Goal: Task Accomplishment & Management: Use online tool/utility

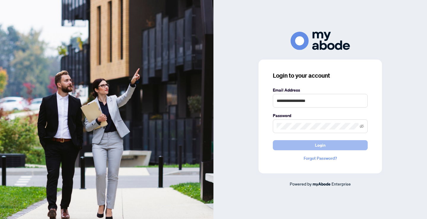
click at [319, 144] on span "Login" at bounding box center [320, 144] width 11 height 9
click at [322, 146] on span "Login" at bounding box center [320, 144] width 11 height 9
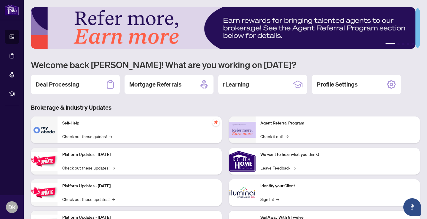
click at [366, 59] on h1 "Welcome back Dilnawaz! What are you working on today?" at bounding box center [225, 64] width 389 height 11
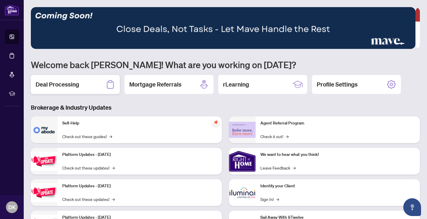
click at [71, 84] on h2 "Deal Processing" at bounding box center [58, 84] width 44 height 8
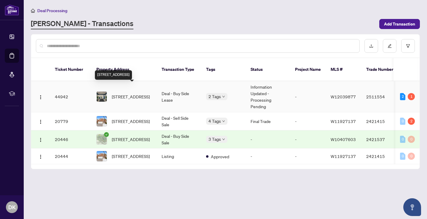
click at [130, 93] on span "261-7025 Tomken Rd, Mississauga, Ontario L5S 1R6, Canada" at bounding box center [131, 96] width 38 height 7
